Goal: Information Seeking & Learning: Understand process/instructions

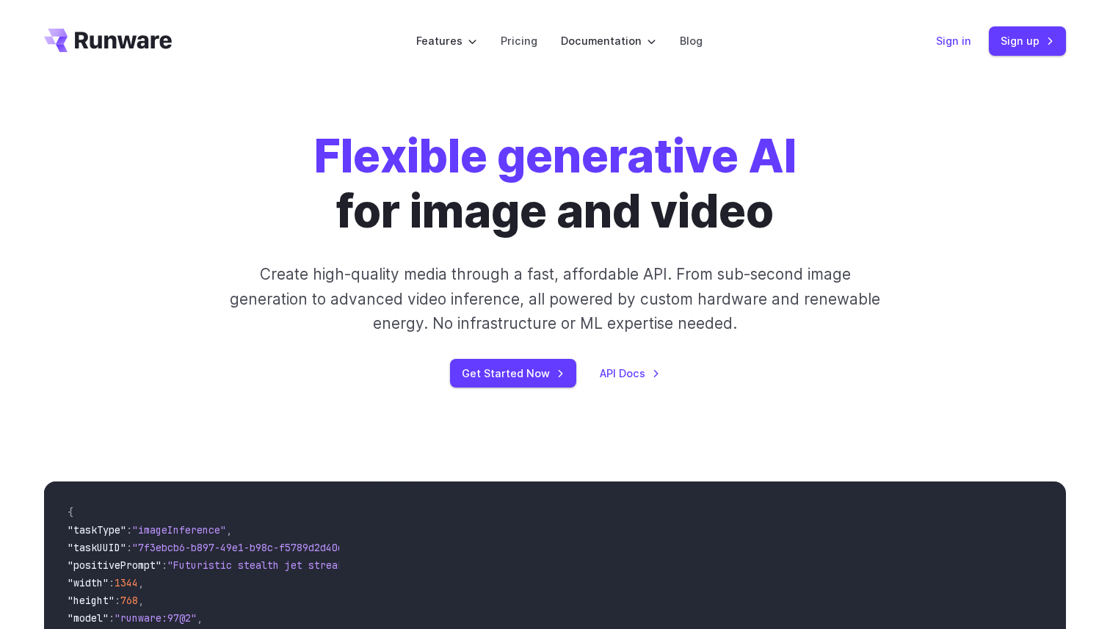
click at [959, 40] on link "Sign in" at bounding box center [953, 40] width 35 height 17
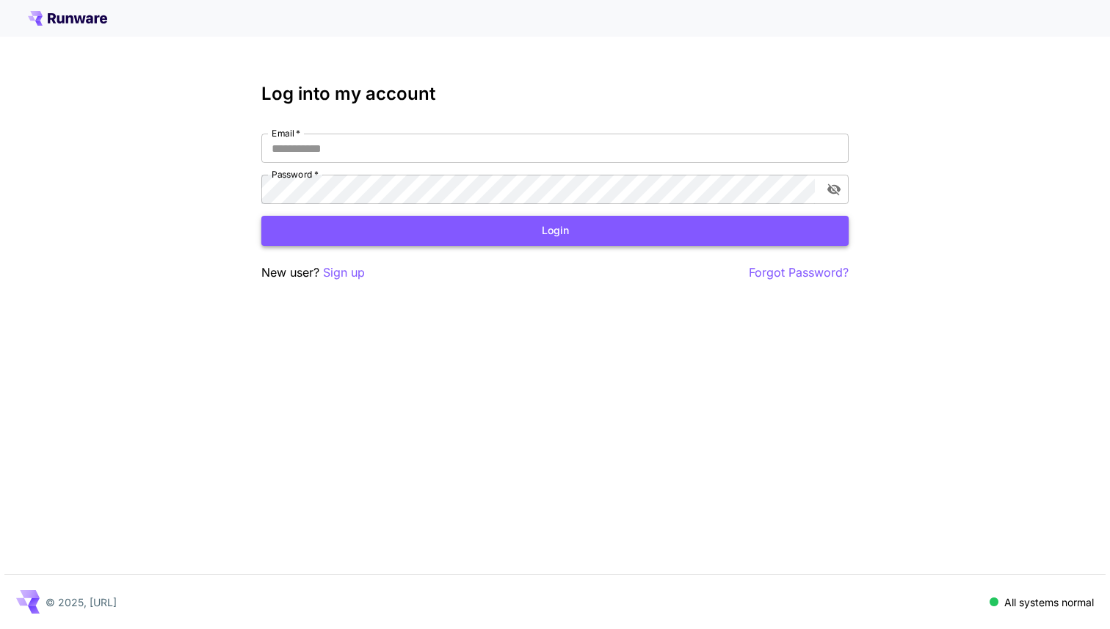
type input "**********"
click at [675, 232] on button "Login" at bounding box center [554, 231] width 587 height 30
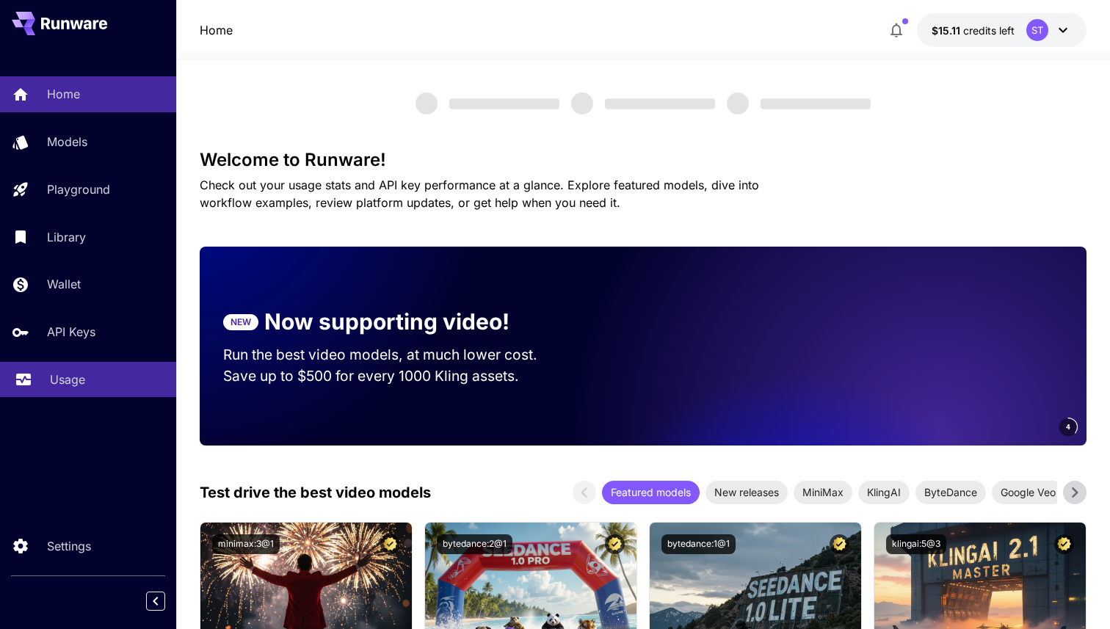
click at [76, 374] on p "Usage" at bounding box center [67, 380] width 35 height 18
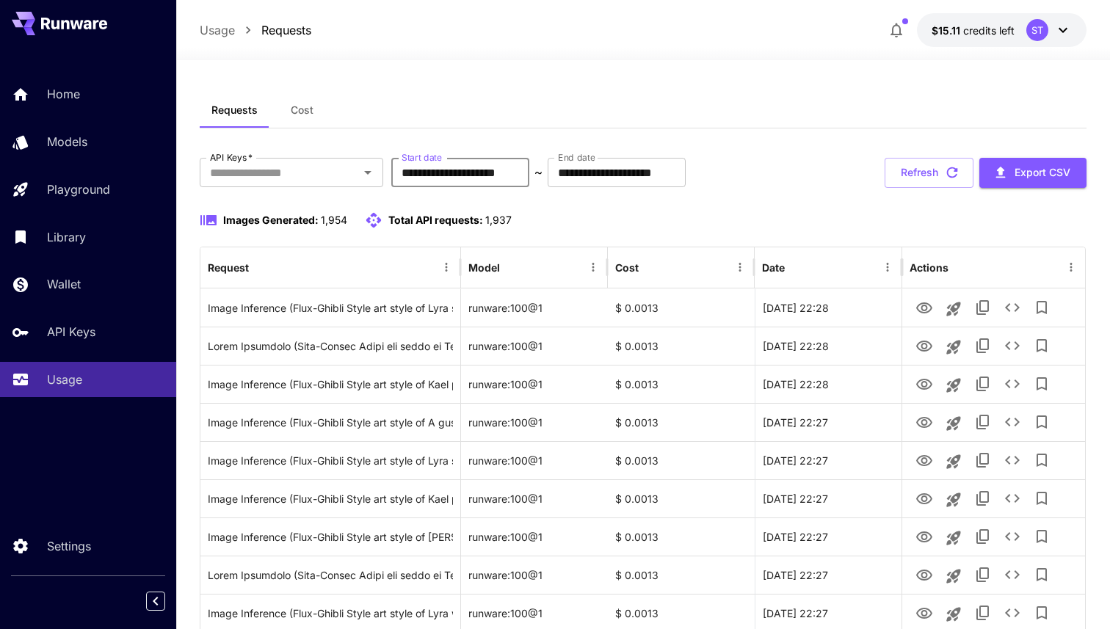
click at [455, 172] on input "**********" at bounding box center [460, 172] width 138 height 29
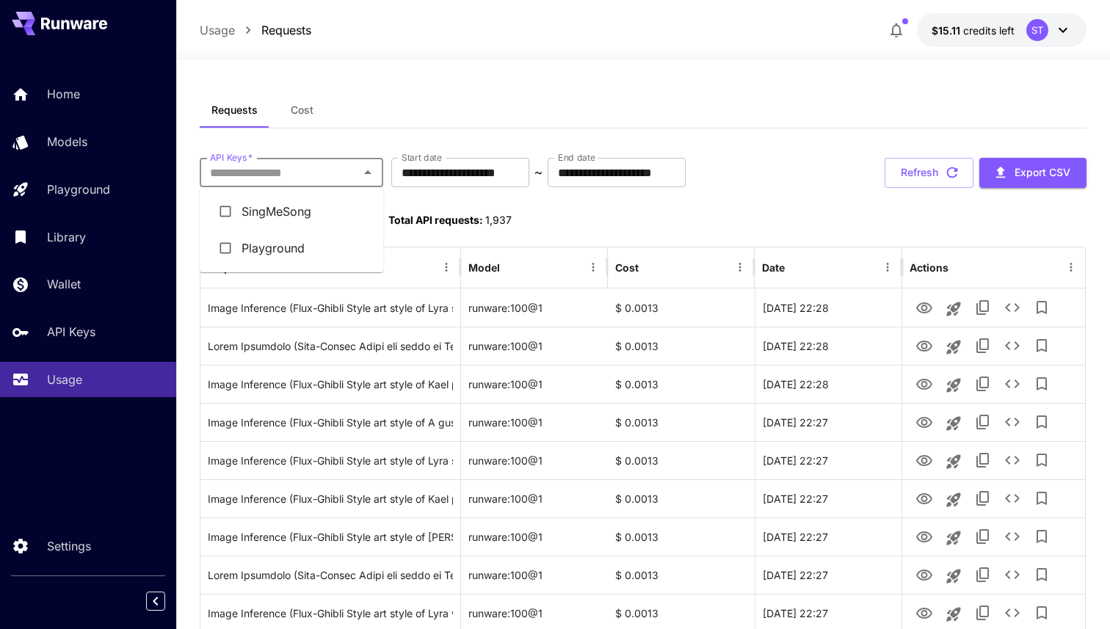
click at [346, 173] on input "API Keys   *" at bounding box center [279, 172] width 150 height 21
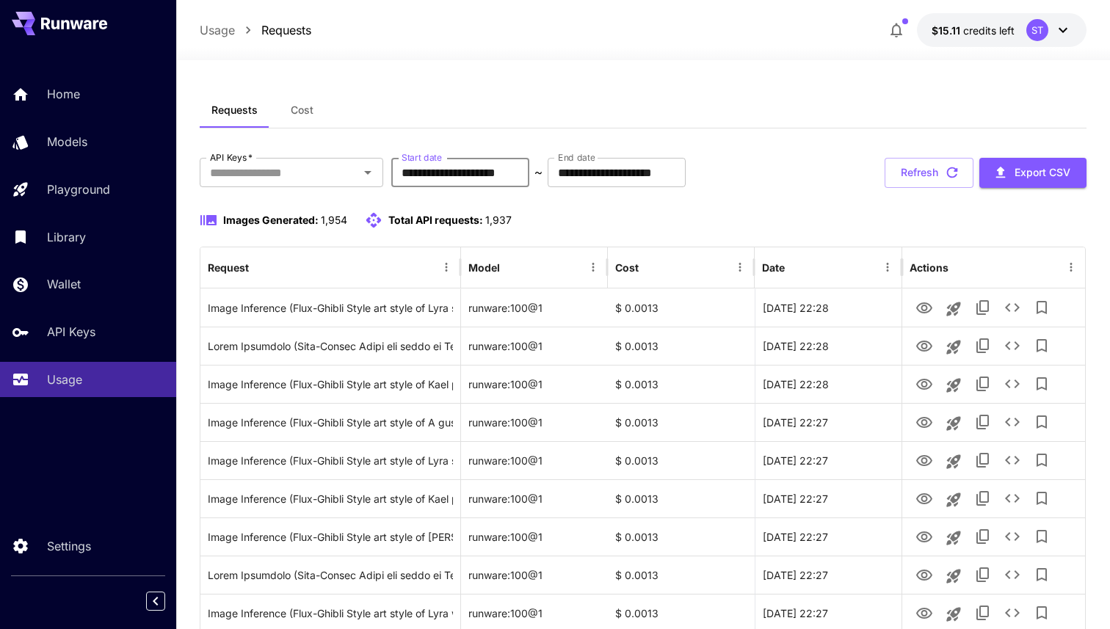
click at [487, 175] on input "**********" at bounding box center [460, 172] width 138 height 29
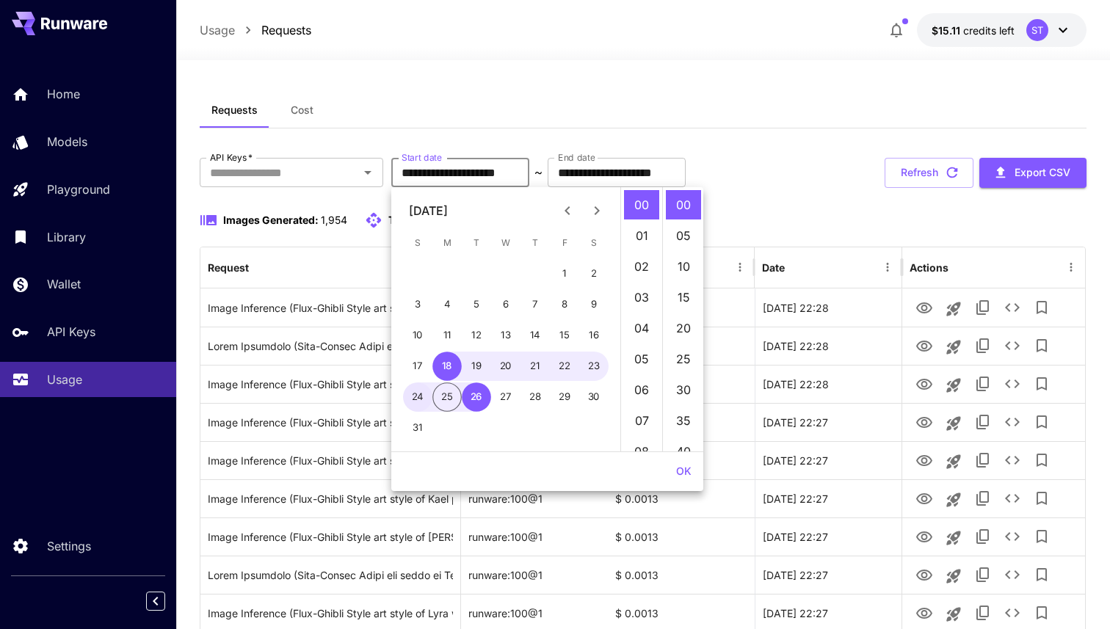
click at [421, 399] on button "24" at bounding box center [417, 396] width 29 height 29
click at [449, 401] on button "25" at bounding box center [446, 396] width 29 height 29
click at [426, 404] on button "24" at bounding box center [417, 396] width 29 height 29
click at [443, 402] on button "25" at bounding box center [446, 396] width 29 height 29
click at [472, 402] on button "26" at bounding box center [476, 396] width 29 height 29
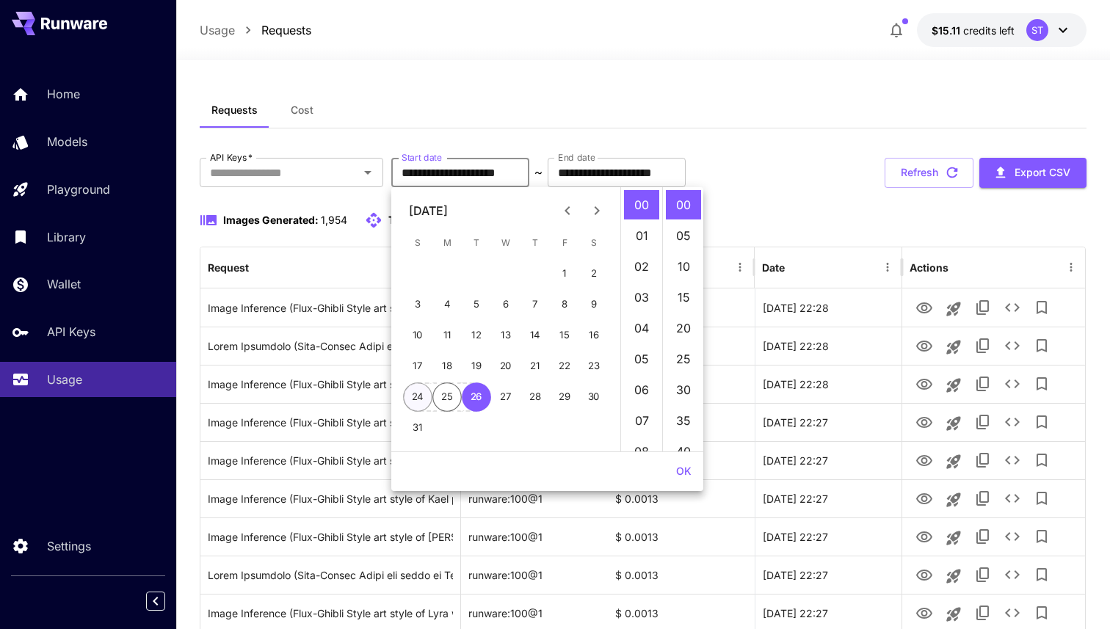
click at [421, 401] on button "24" at bounding box center [417, 396] width 29 height 29
click at [446, 400] on button "25" at bounding box center [446, 396] width 29 height 29
type input "**********"
click at [587, 181] on input "**********" at bounding box center [617, 172] width 138 height 29
click at [442, 398] on button "25" at bounding box center [446, 396] width 29 height 29
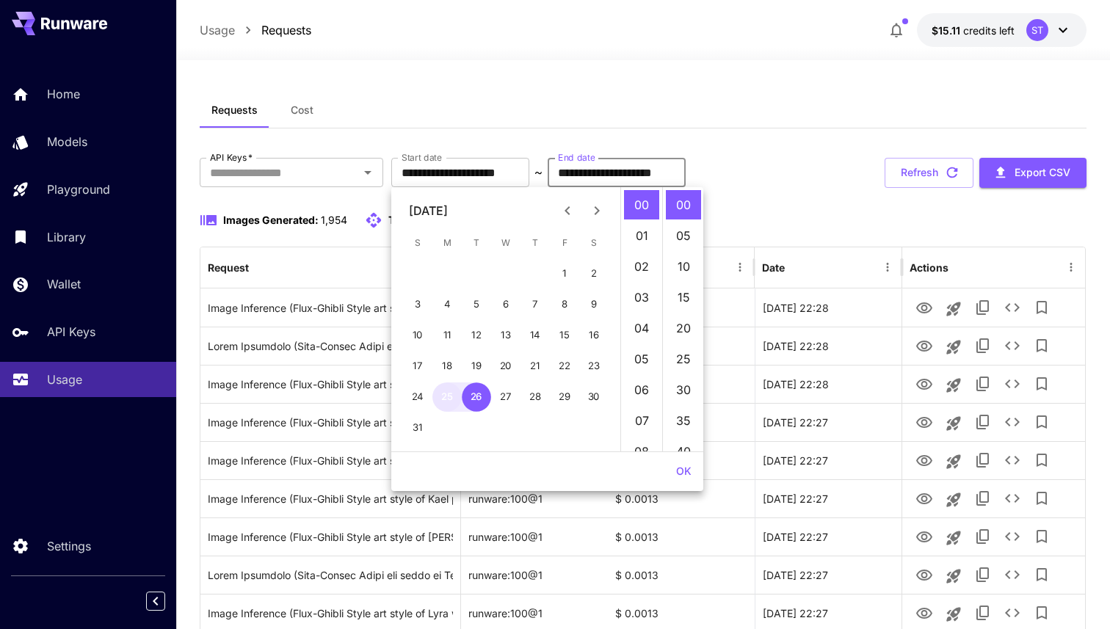
type input "**********"
click at [427, 398] on button "24" at bounding box center [417, 396] width 29 height 29
type input "**********"
click at [445, 399] on button "25" at bounding box center [446, 396] width 29 height 29
type input "**********"
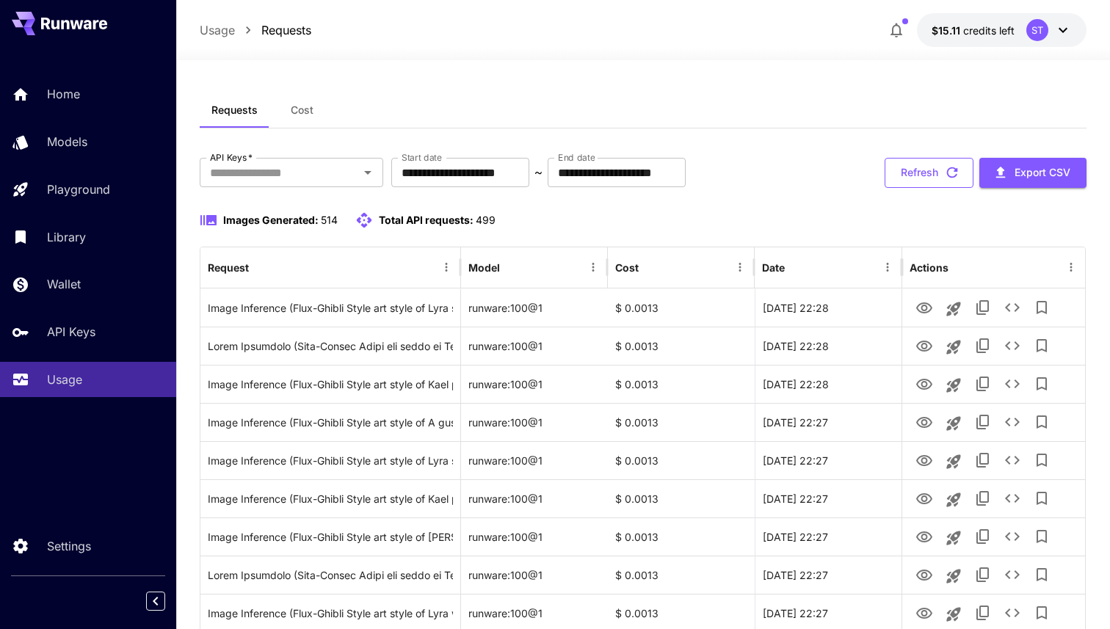
click at [927, 184] on button "Refresh" at bounding box center [929, 173] width 89 height 30
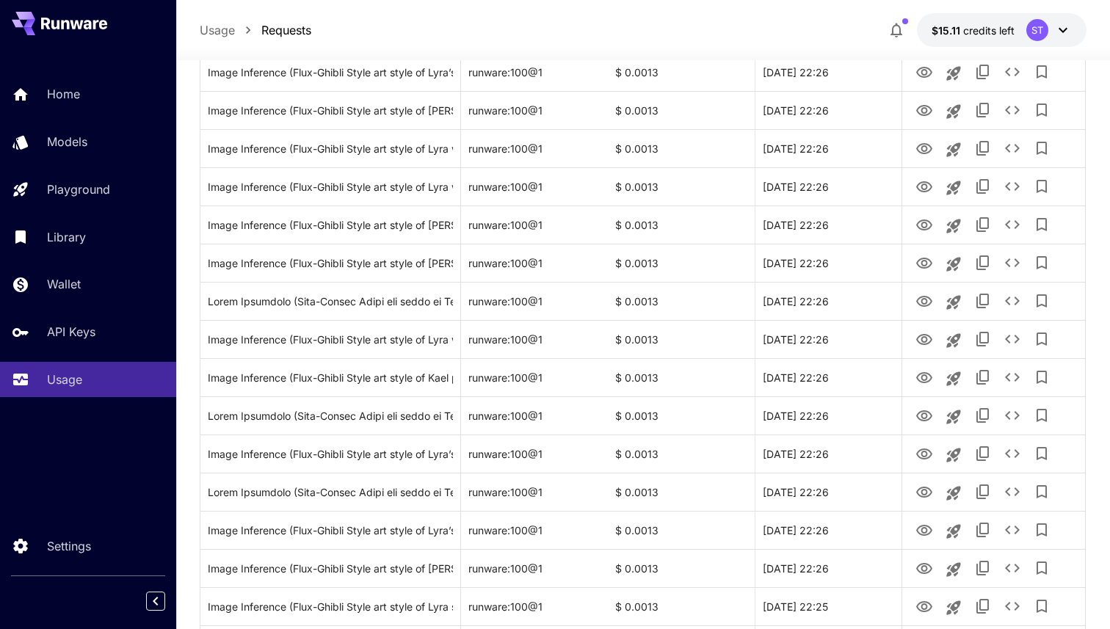
scroll to position [1651, 0]
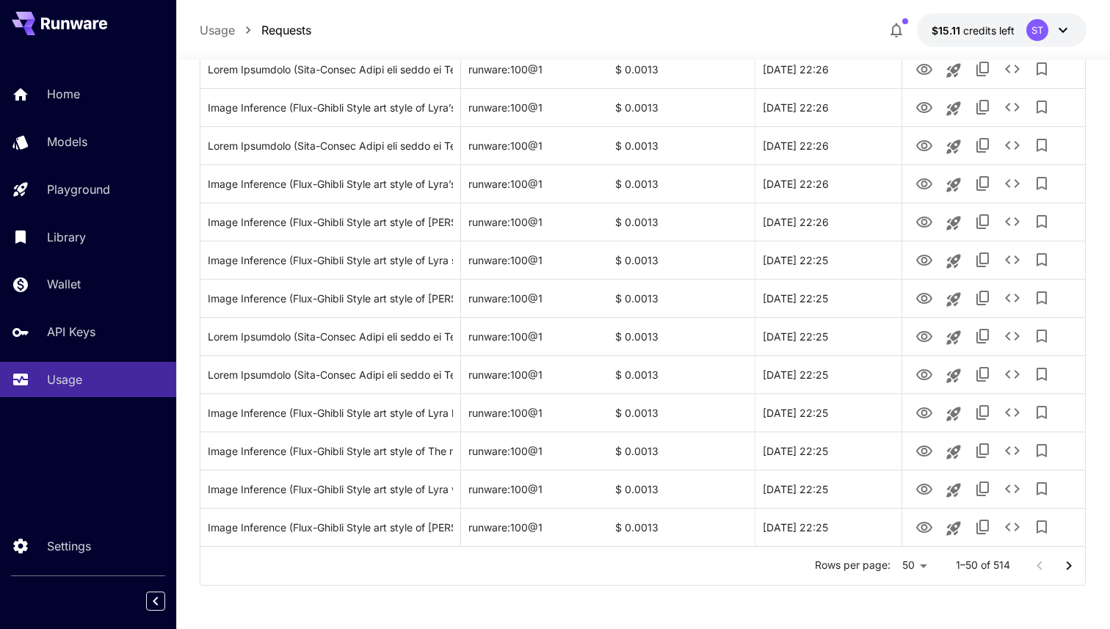
click at [1067, 566] on icon "Go to next page" at bounding box center [1069, 566] width 18 height 18
click at [1070, 572] on icon "Go to next page" at bounding box center [1069, 566] width 18 height 18
drag, startPoint x: 1070, startPoint y: 572, endPoint x: 1062, endPoint y: 577, distance: 9.6
click at [1062, 577] on button "Go to next page" at bounding box center [1068, 565] width 29 height 29
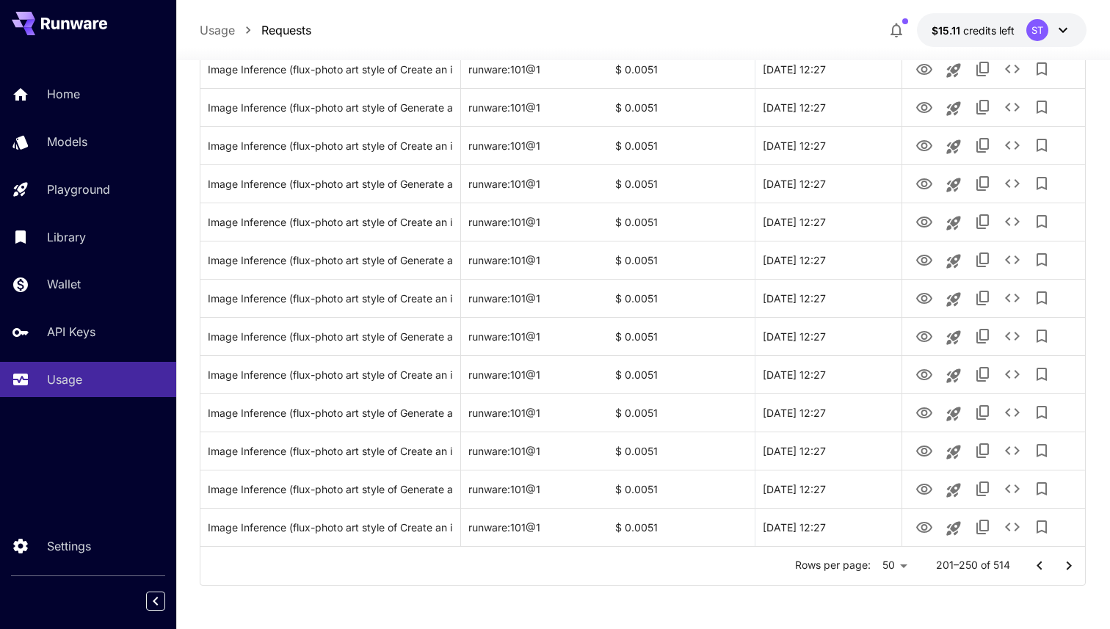
click at [1031, 571] on icon "Go to previous page" at bounding box center [1040, 566] width 18 height 18
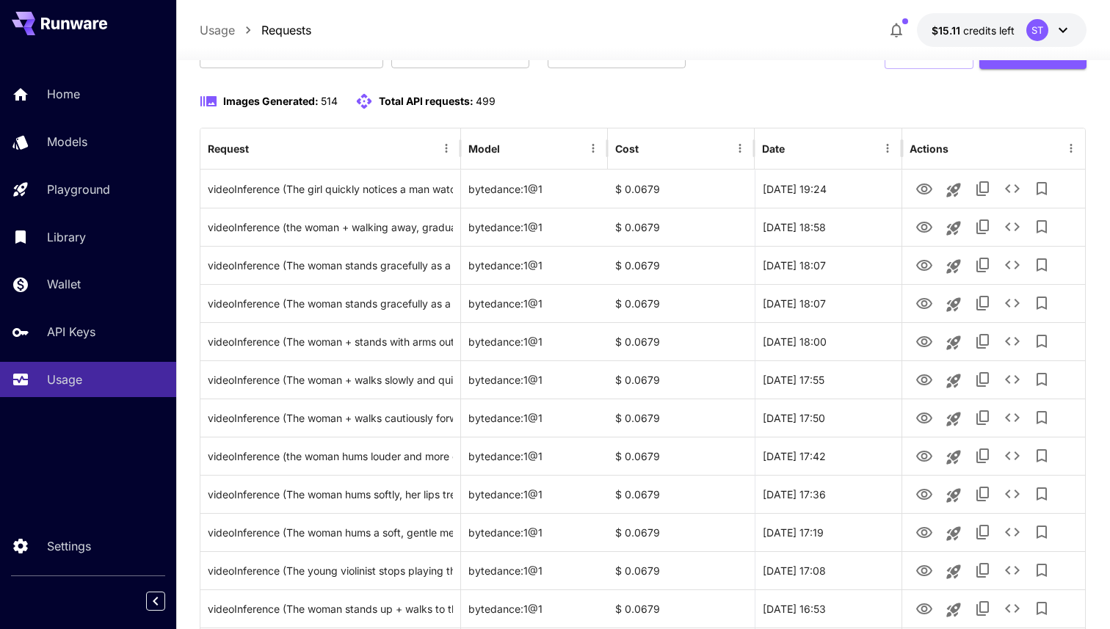
scroll to position [137, 0]
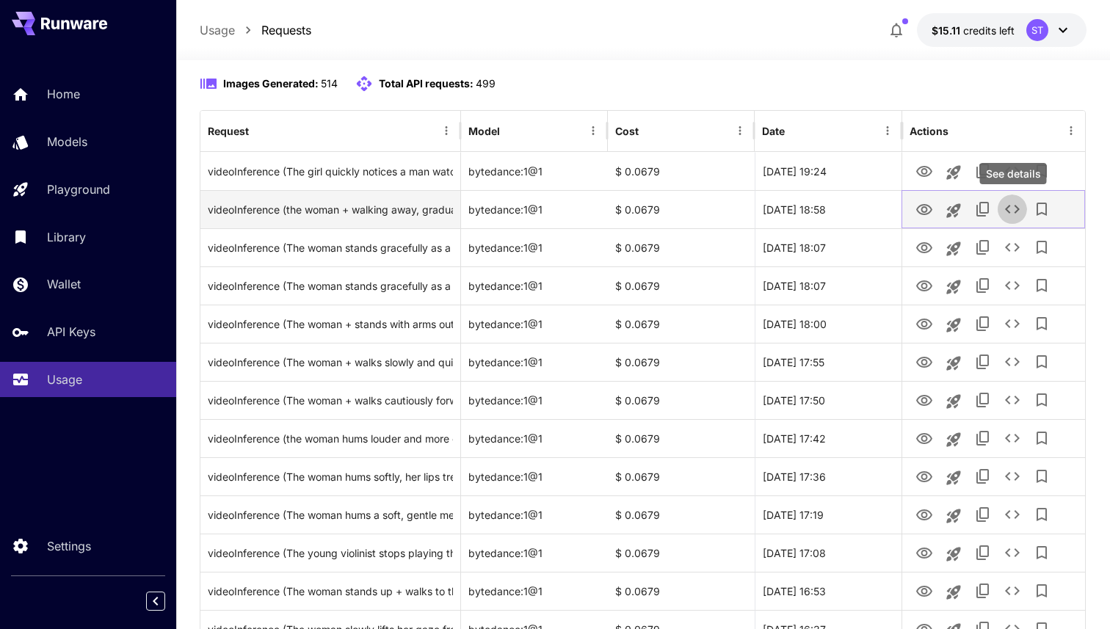
click at [1005, 210] on icon "See details" at bounding box center [1013, 209] width 18 height 18
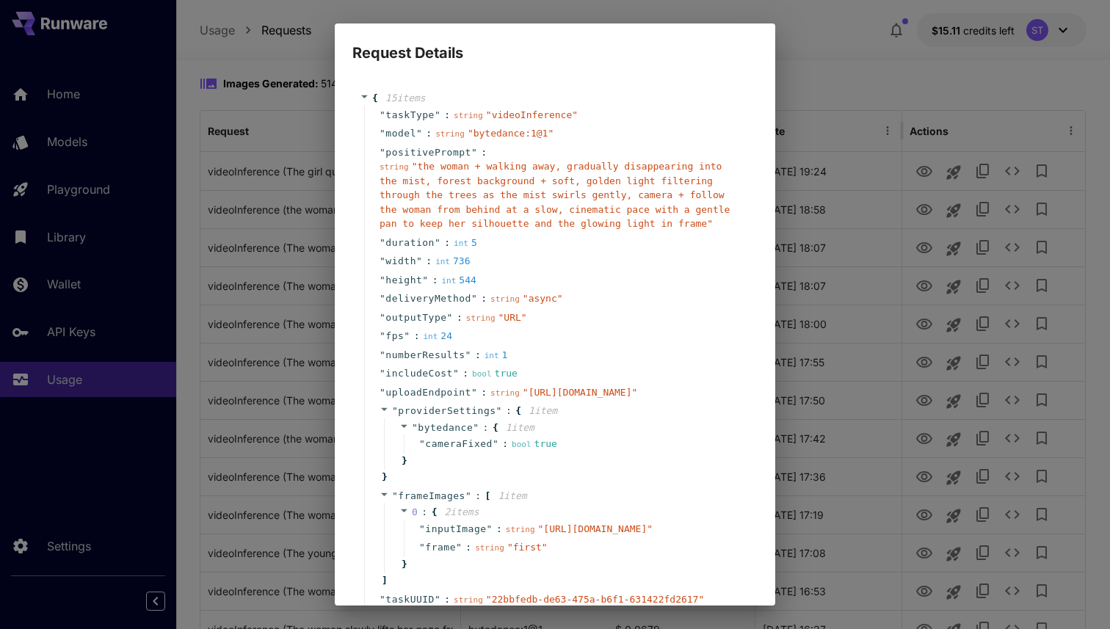
scroll to position [4, 0]
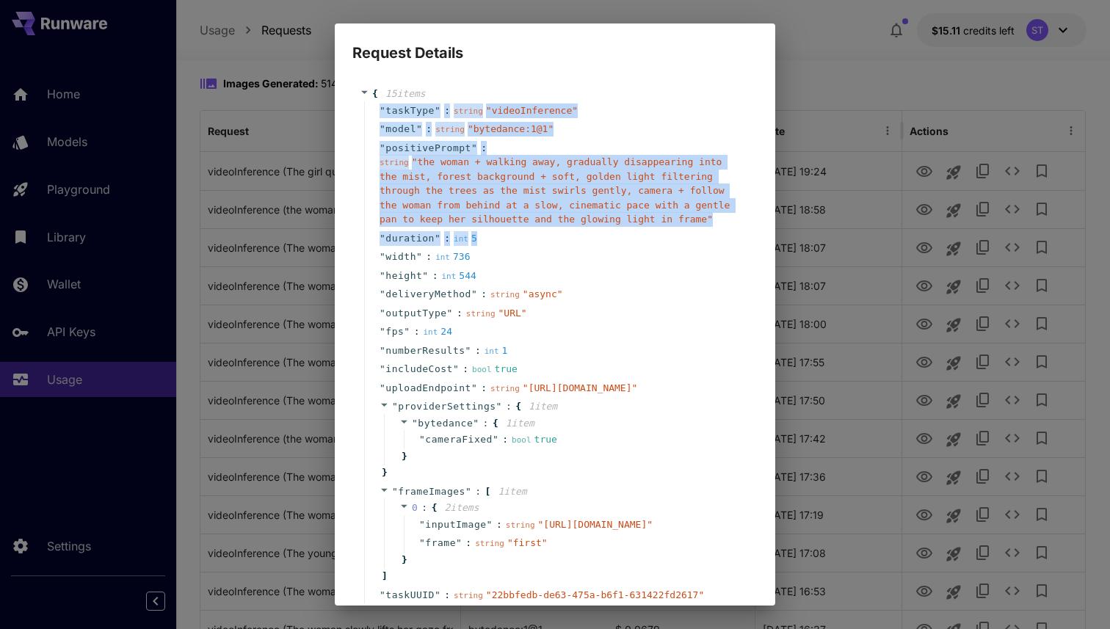
drag, startPoint x: 382, startPoint y: 106, endPoint x: 445, endPoint y: 247, distance: 155.1
click at [445, 247] on div "" taskType " : string " videoInference " " model " : string " bytedance:1@1 " "…" at bounding box center [557, 353] width 386 height 504
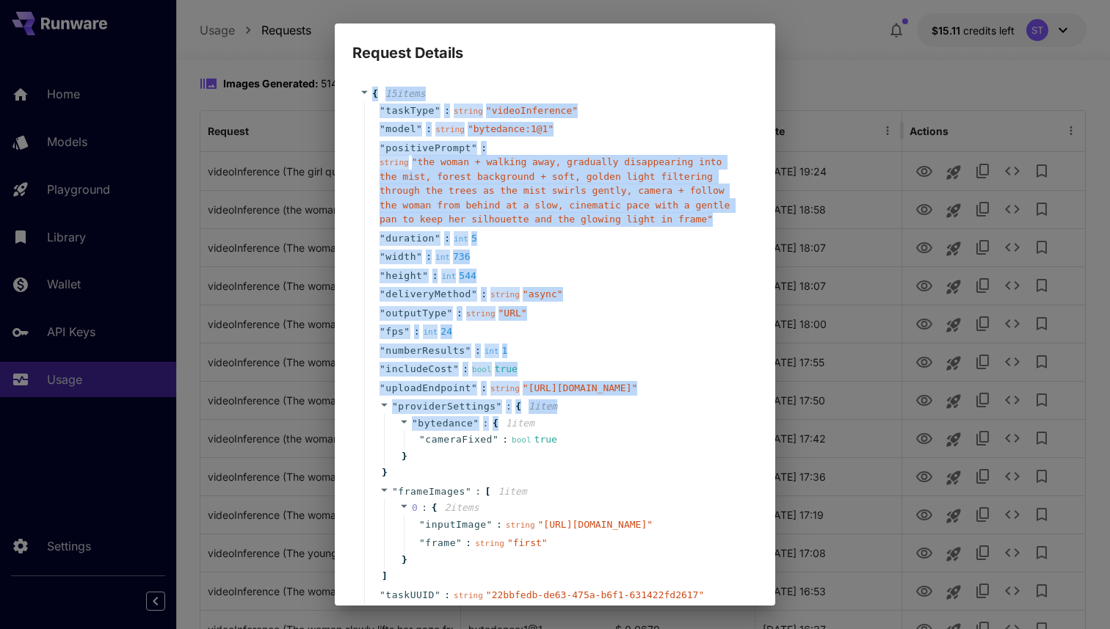
drag, startPoint x: 372, startPoint y: 93, endPoint x: 506, endPoint y: 476, distance: 405.8
click at [506, 476] on div "{ 15 item s " taskType " : string " videoInference " " model " : string " byted…" at bounding box center [555, 353] width 391 height 532
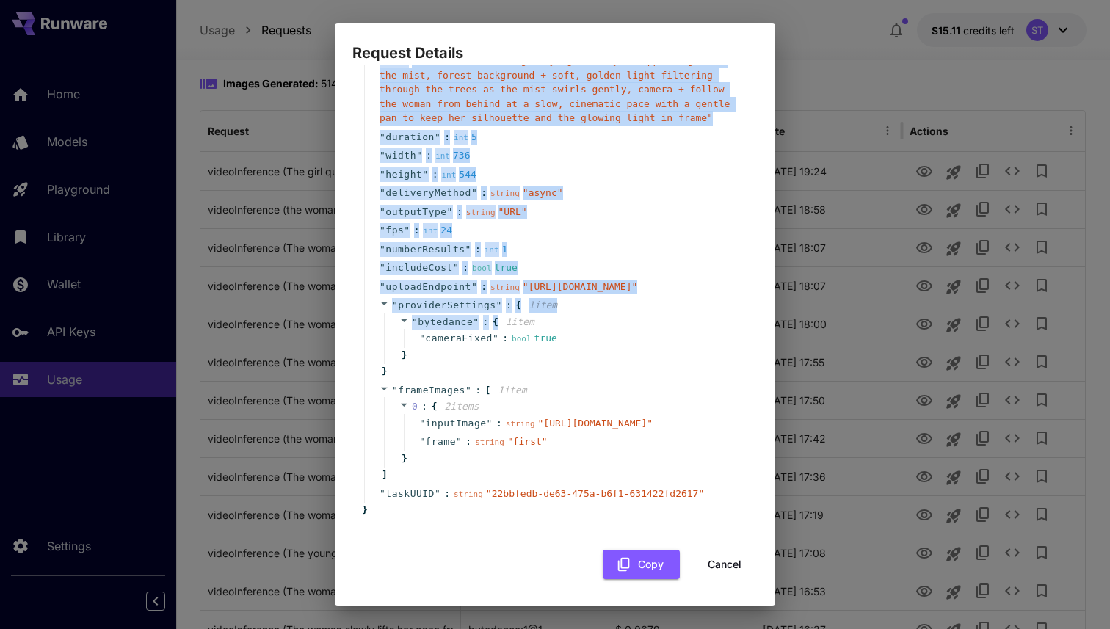
scroll to position [192, 0]
click at [634, 573] on button "Copy" at bounding box center [641, 565] width 77 height 30
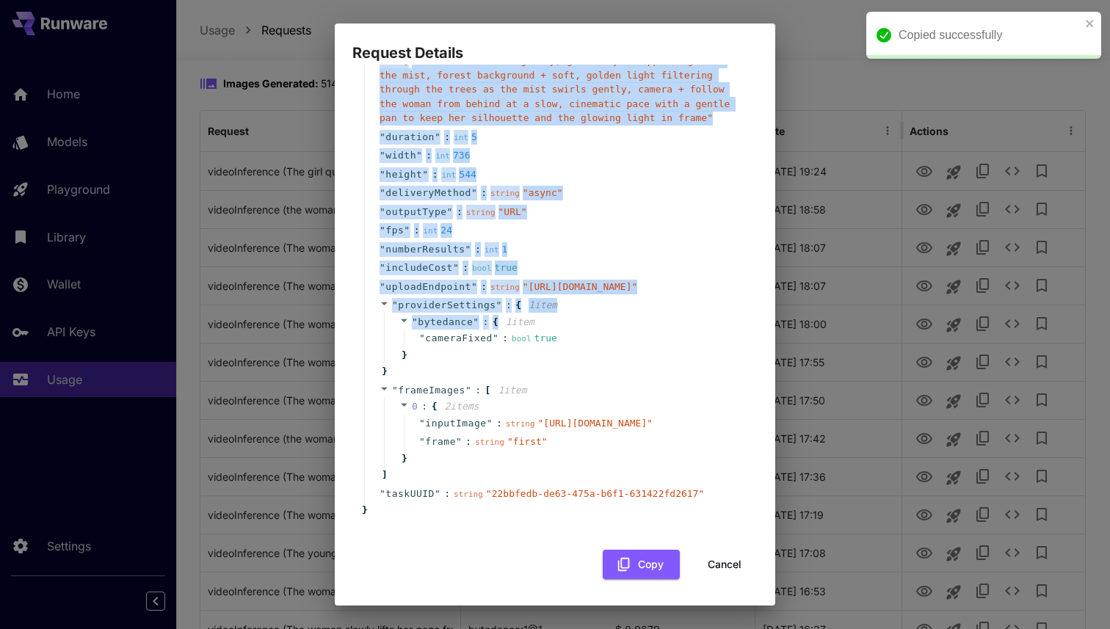
click at [735, 566] on button "Cancel" at bounding box center [725, 565] width 66 height 30
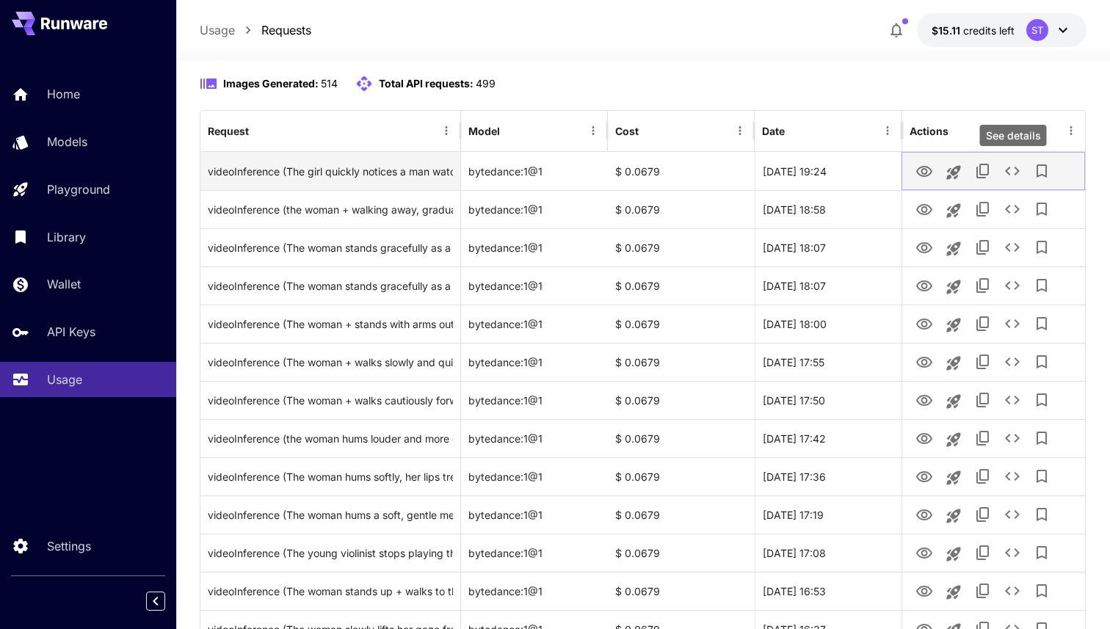
click at [1017, 176] on icon "See details" at bounding box center [1013, 171] width 18 height 18
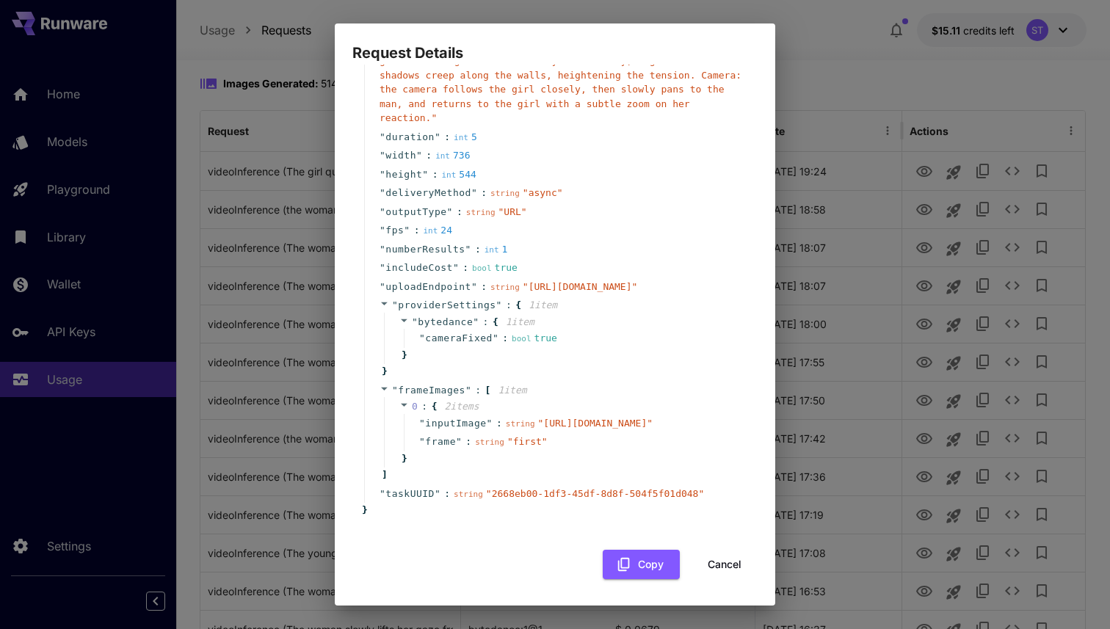
scroll to position [220, 0]
click at [733, 556] on button "Cancel" at bounding box center [725, 565] width 66 height 30
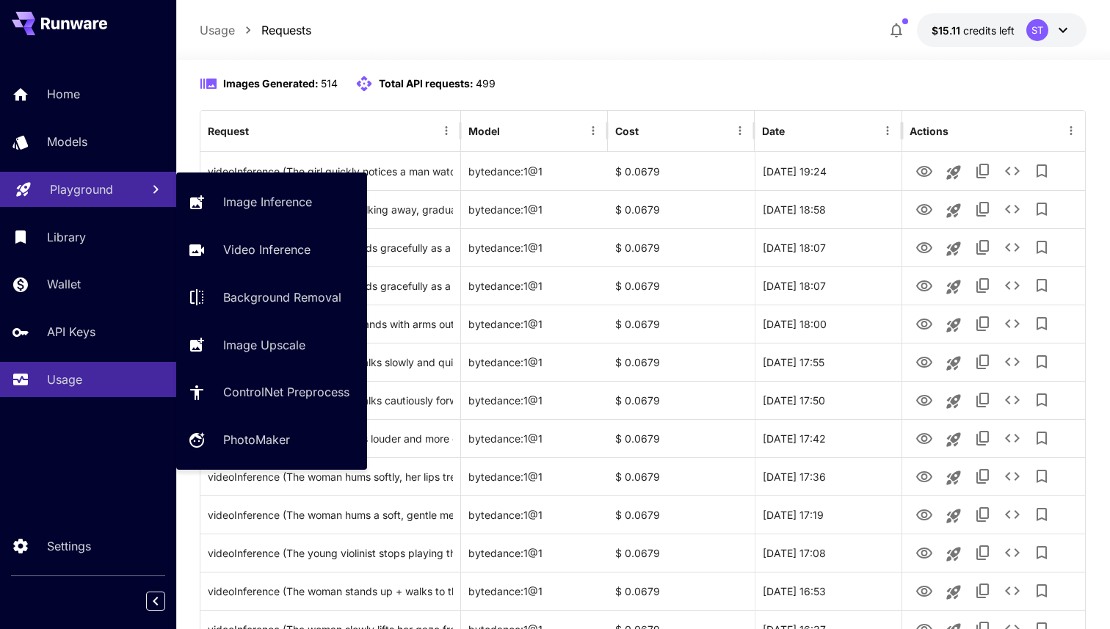
click at [90, 193] on p "Playground" at bounding box center [81, 190] width 63 height 18
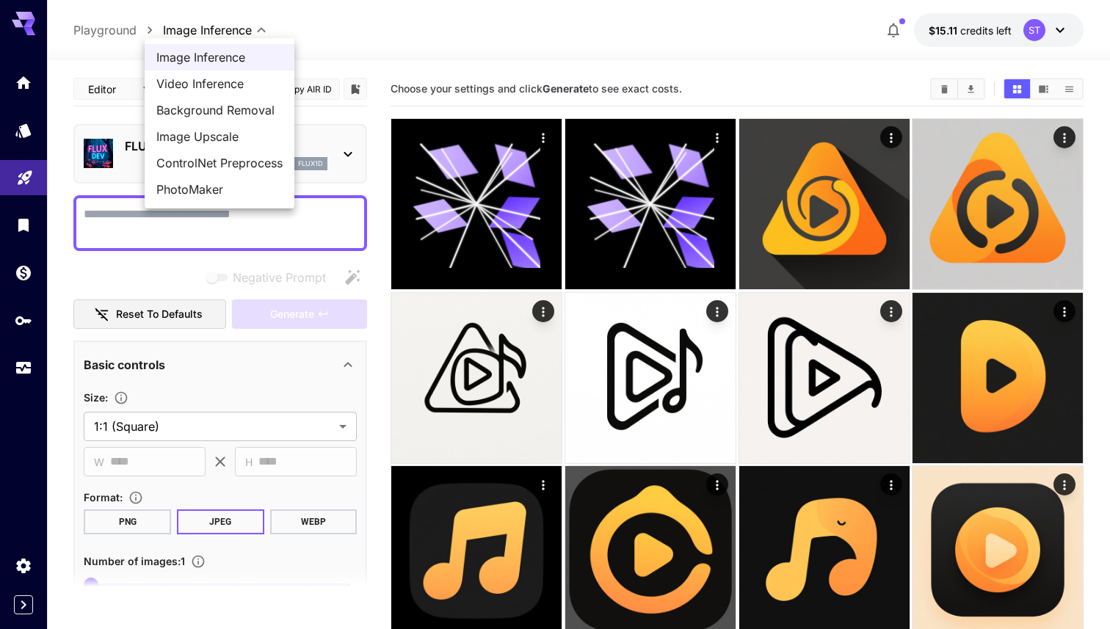
click at [224, 73] on li "Video Inference" at bounding box center [220, 83] width 150 height 26
type input "**********"
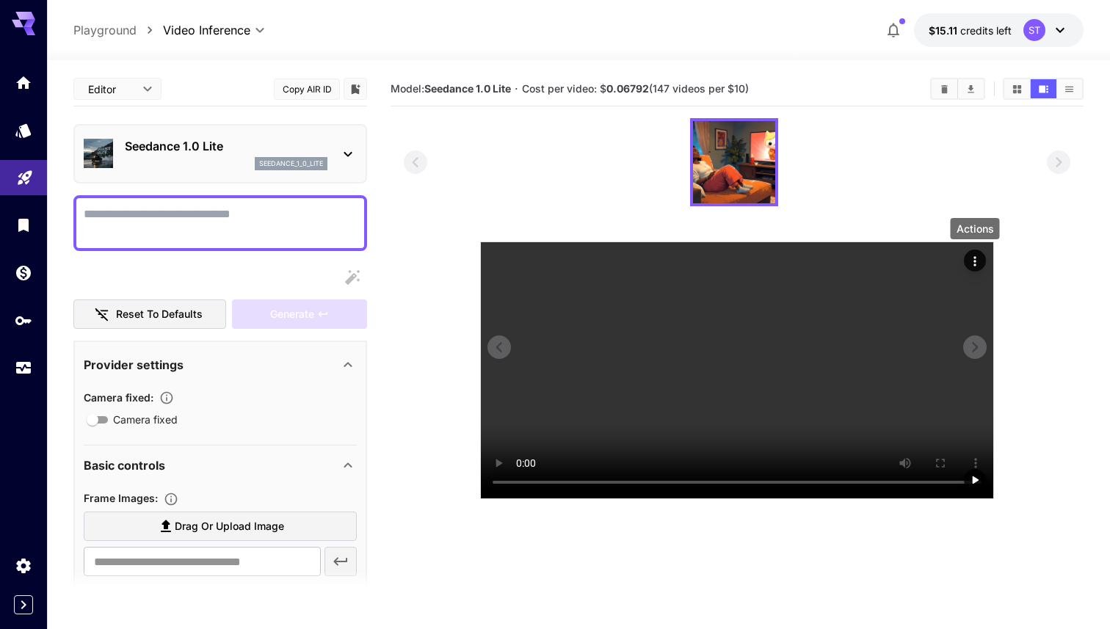
click at [973, 260] on icon "Actions" at bounding box center [975, 261] width 15 height 15
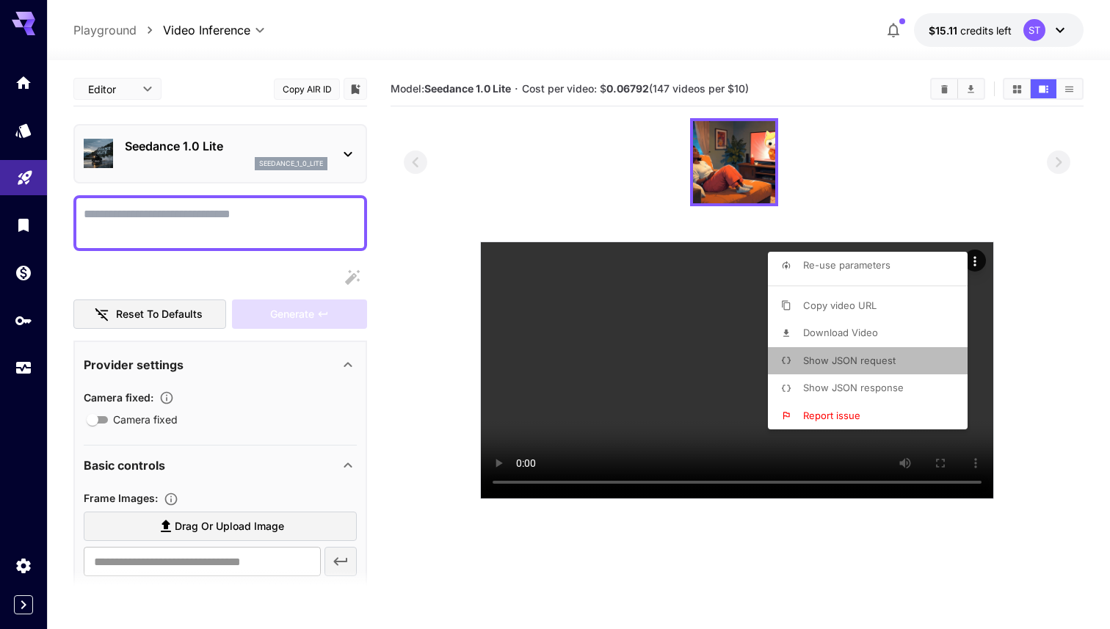
click at [883, 358] on span "Show JSON request" at bounding box center [849, 361] width 92 height 12
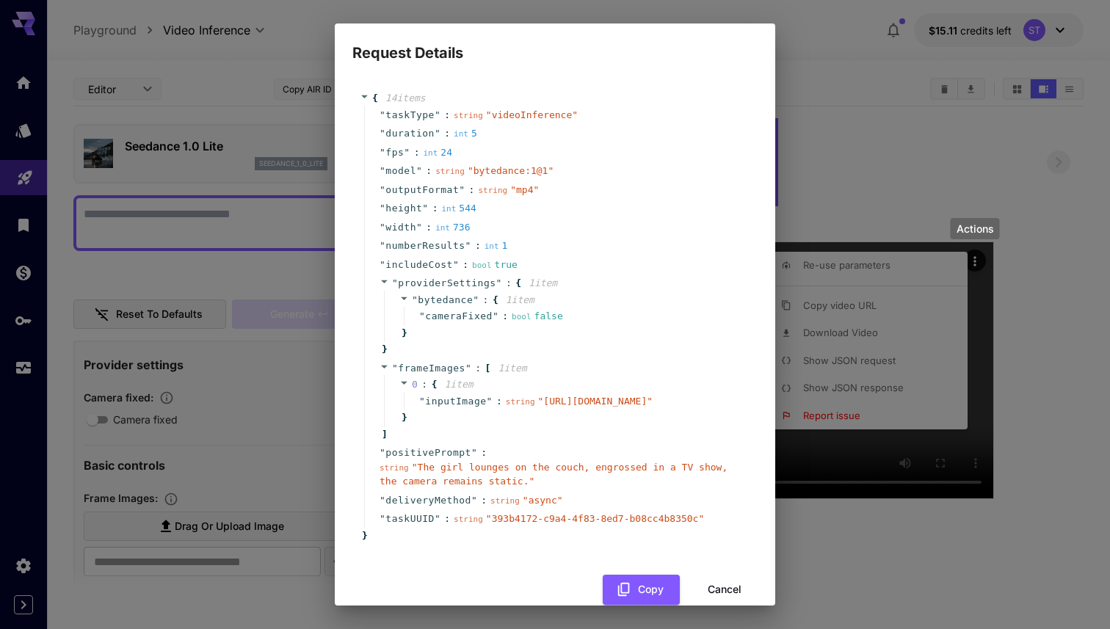
scroll to position [54, 0]
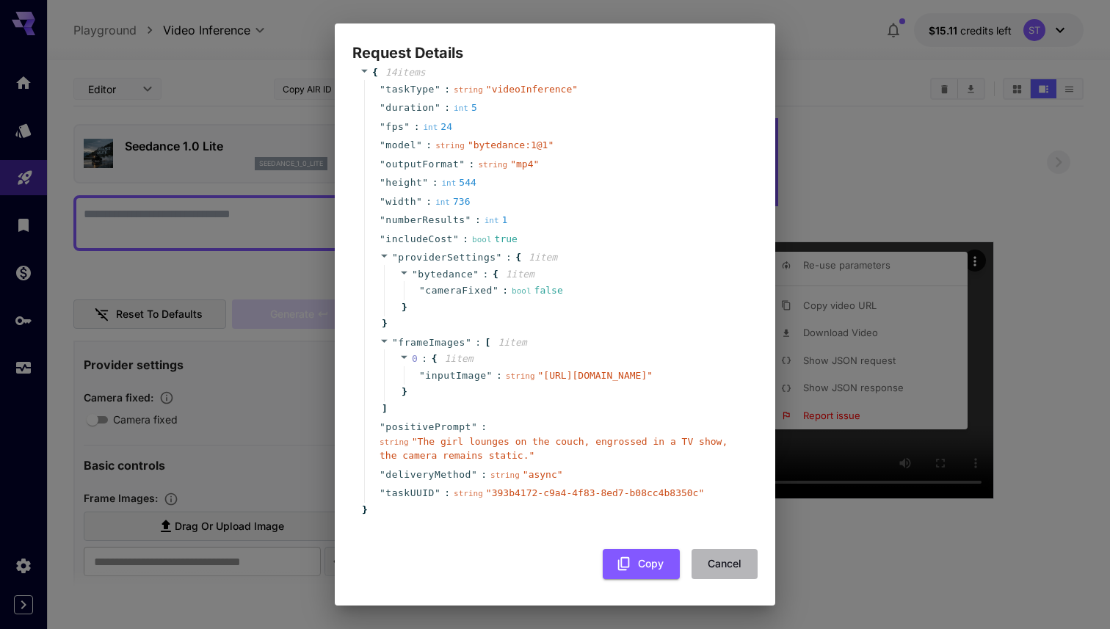
click at [737, 562] on button "Cancel" at bounding box center [725, 564] width 66 height 30
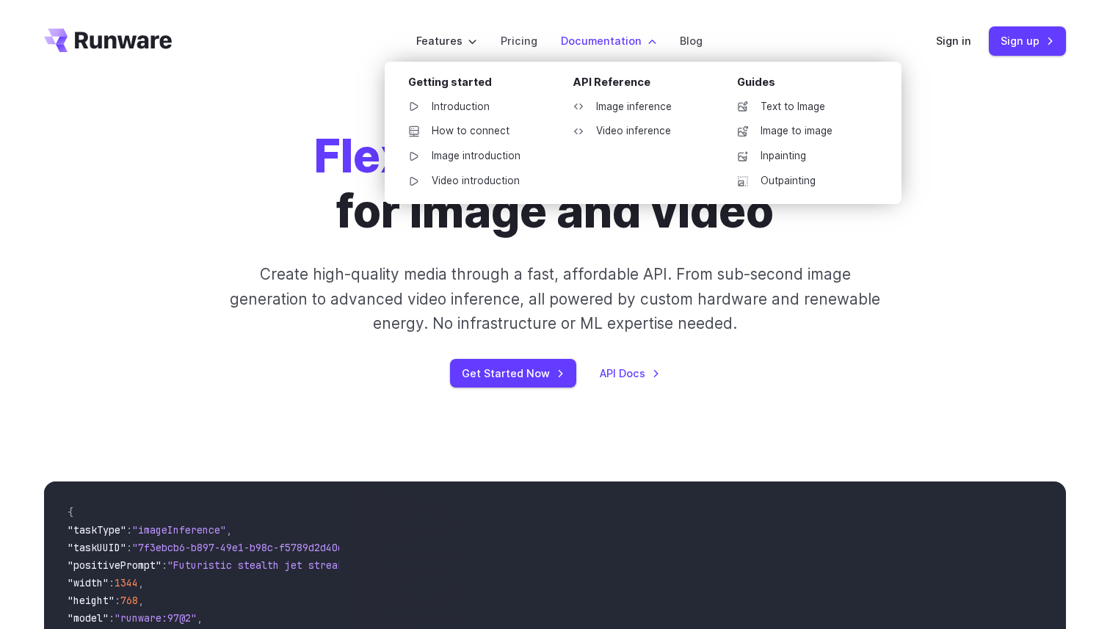
click at [568, 50] on li "Documentation Getting started Introduction How to connect Image introduction Vi…" at bounding box center [608, 41] width 119 height 40
click at [622, 126] on link "Video inference" at bounding box center [637, 131] width 153 height 22
